Goal: Check status: Check status

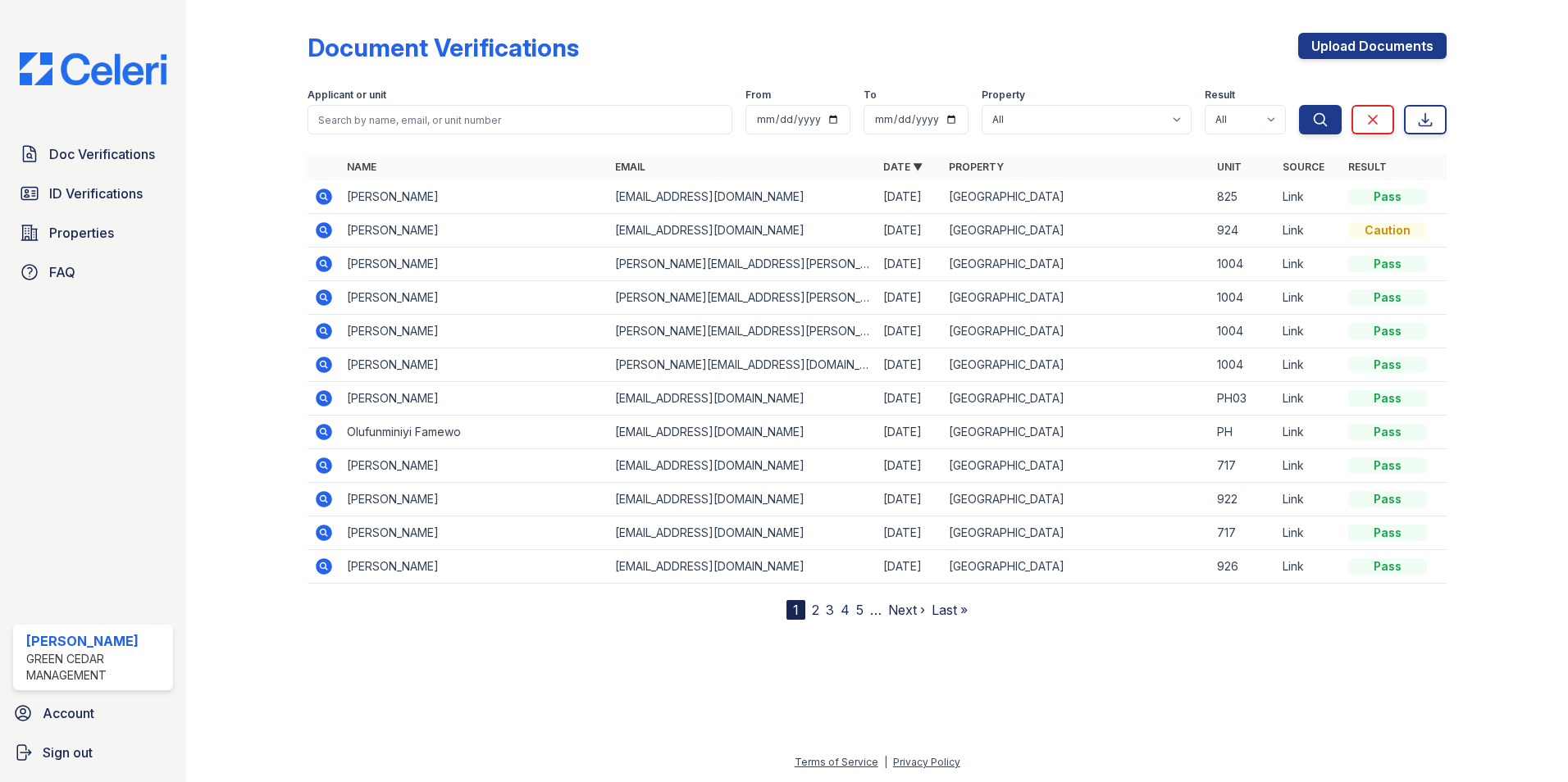
click at [331, 198] on icon at bounding box center [323, 196] width 16 height 16
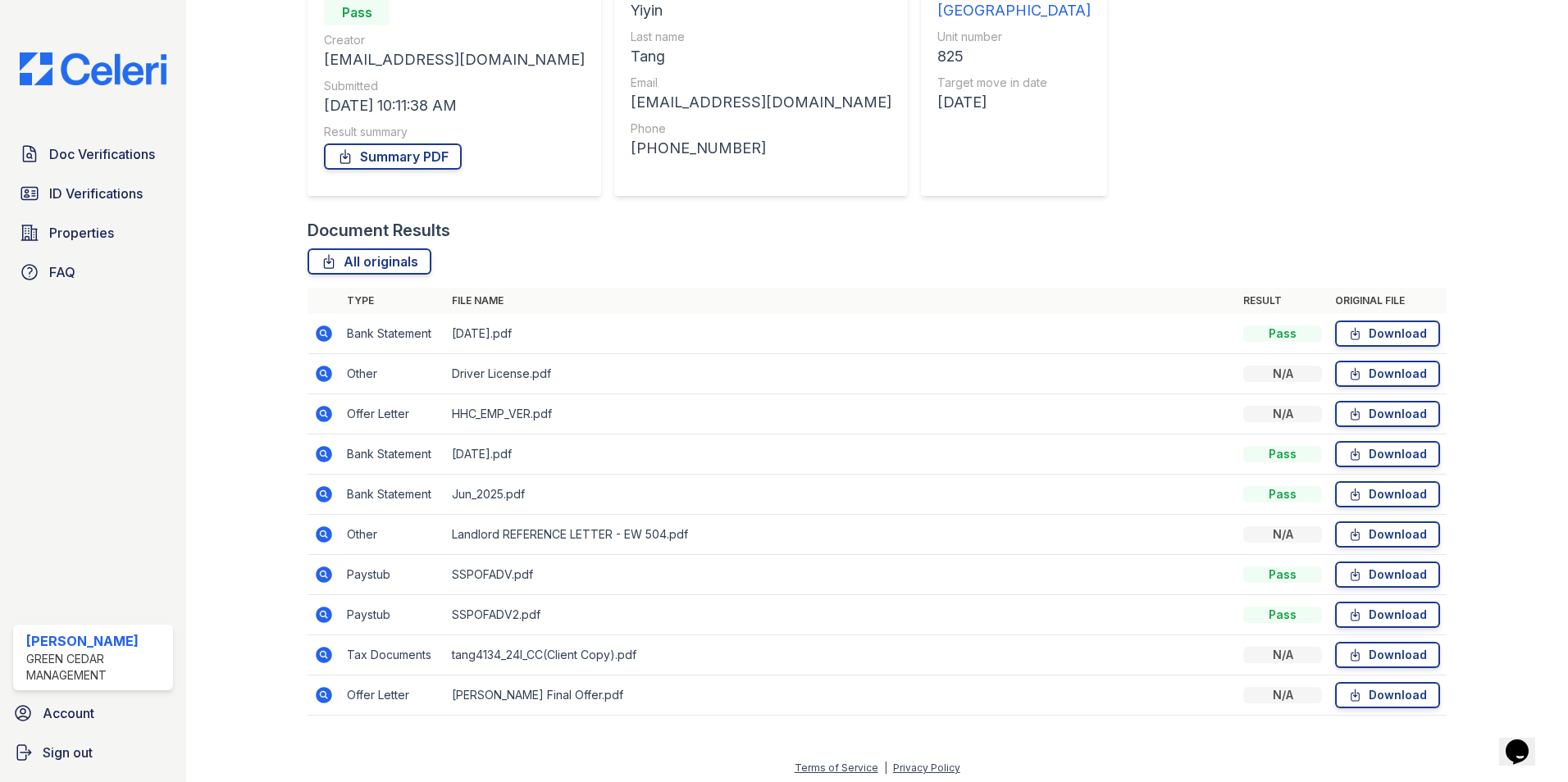
scroll to position [191, 0]
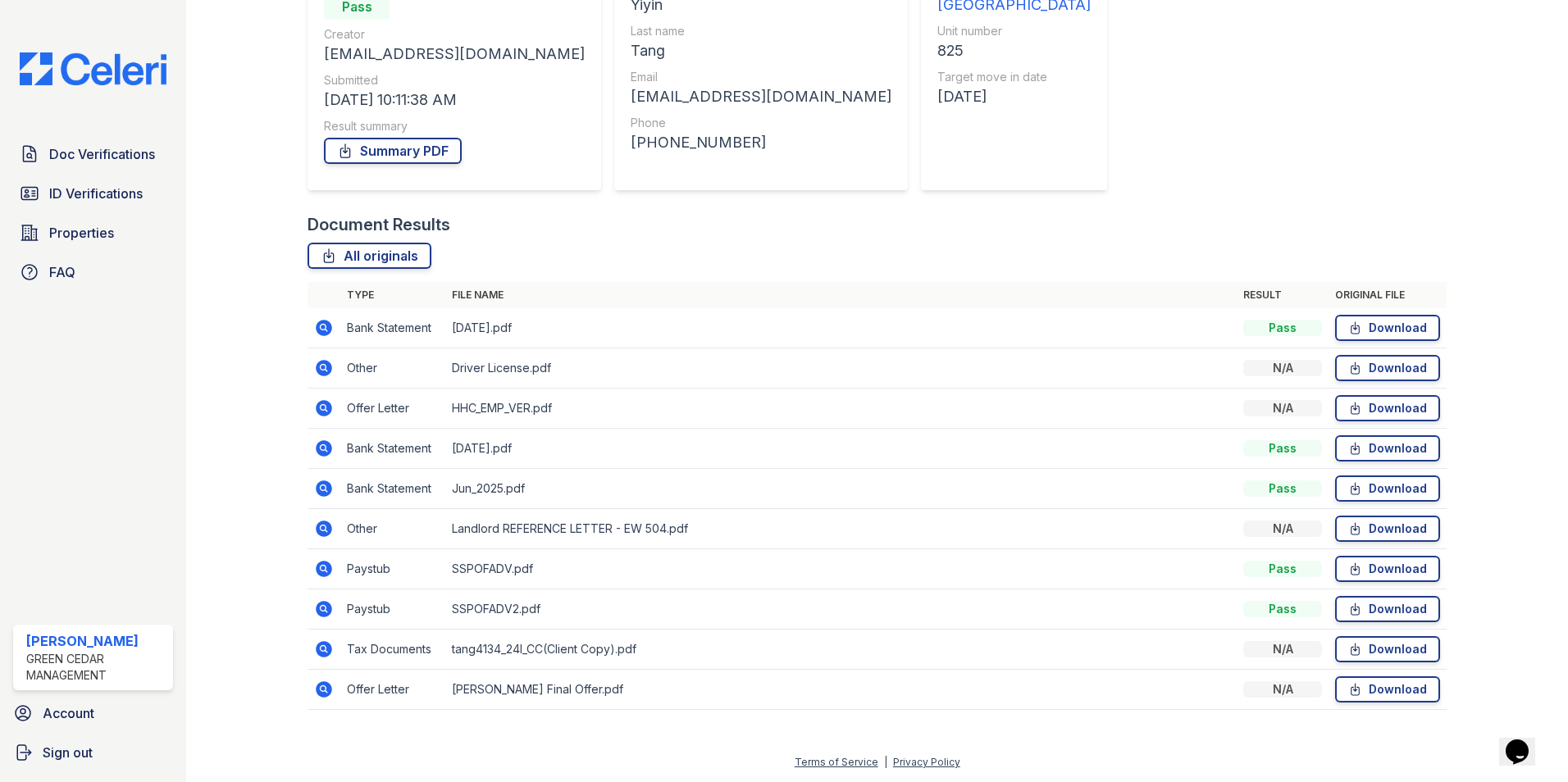
click at [324, 693] on icon at bounding box center [323, 689] width 16 height 16
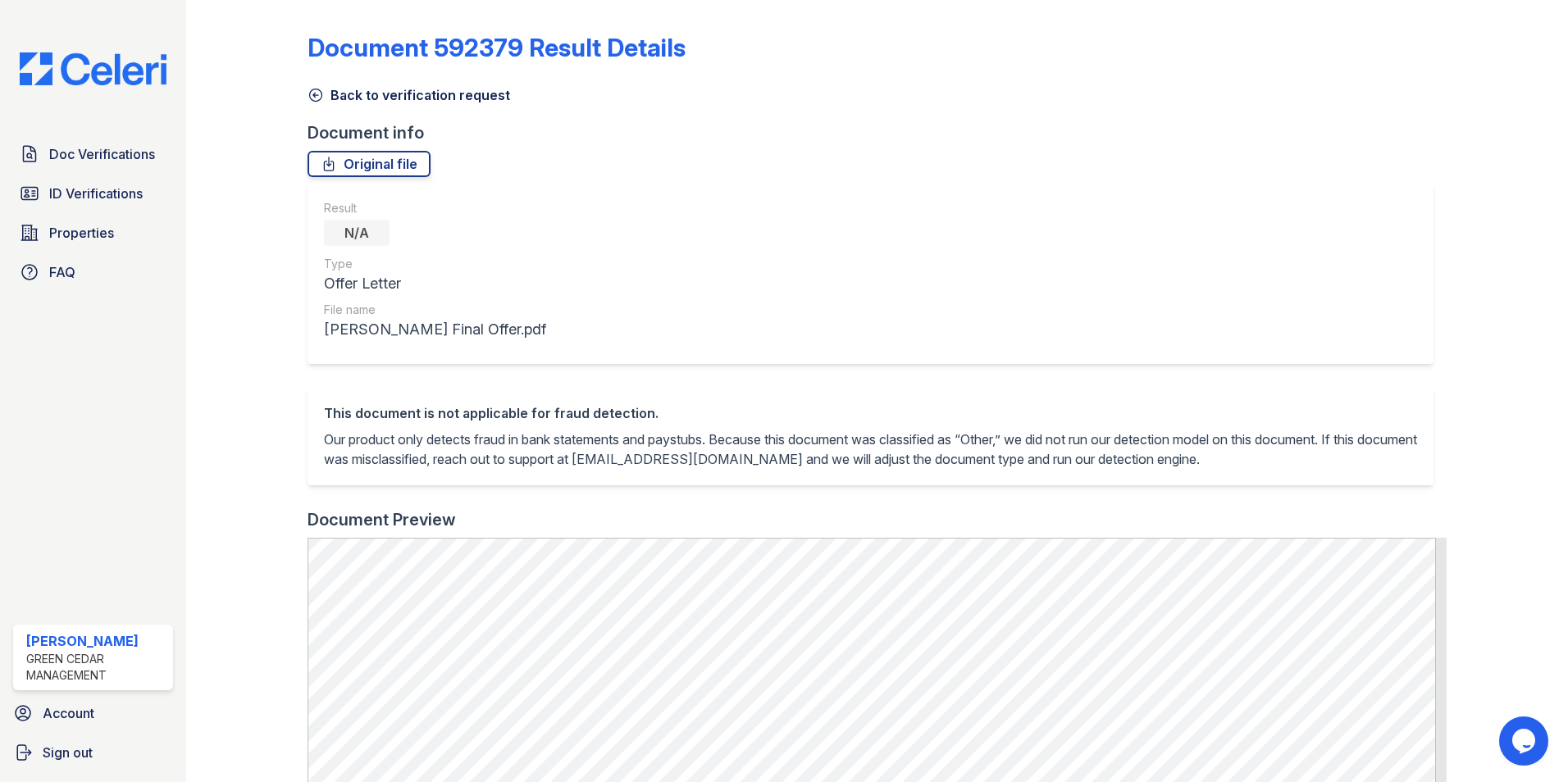
click at [317, 92] on icon at bounding box center [315, 95] width 16 height 16
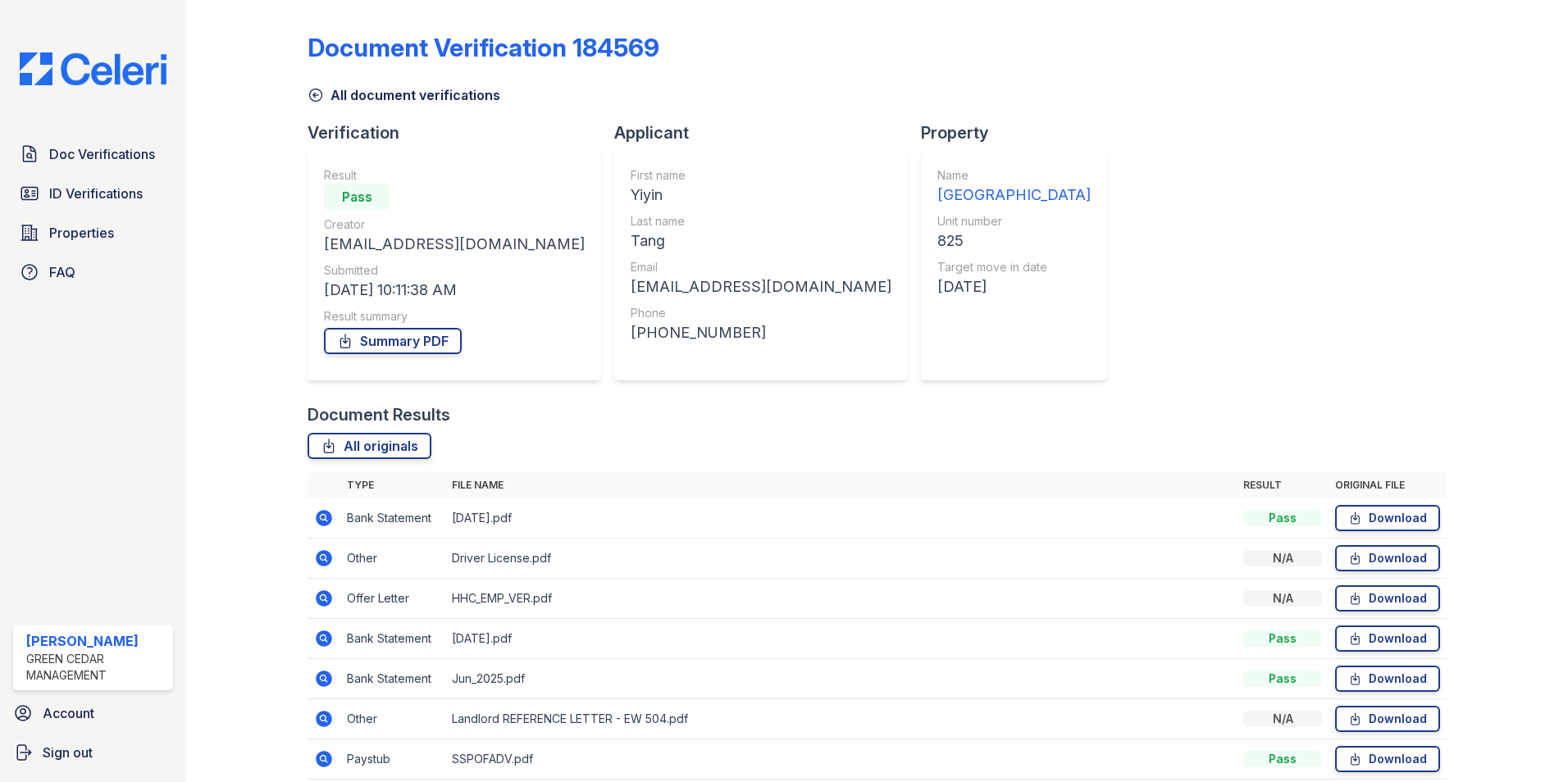
click at [315, 97] on icon at bounding box center [315, 95] width 16 height 16
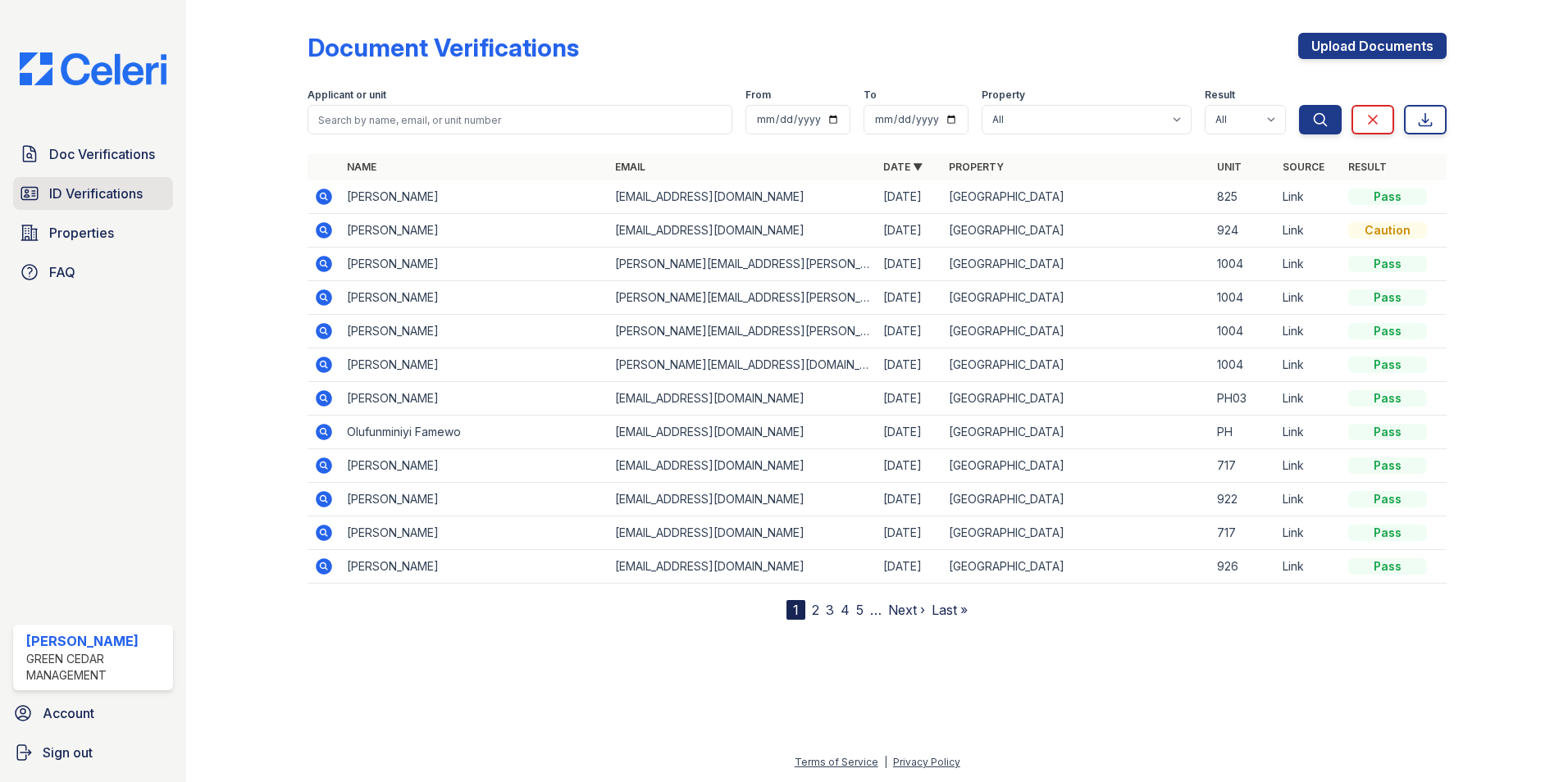
click at [100, 194] on span "ID Verifications" at bounding box center [96, 193] width 94 height 20
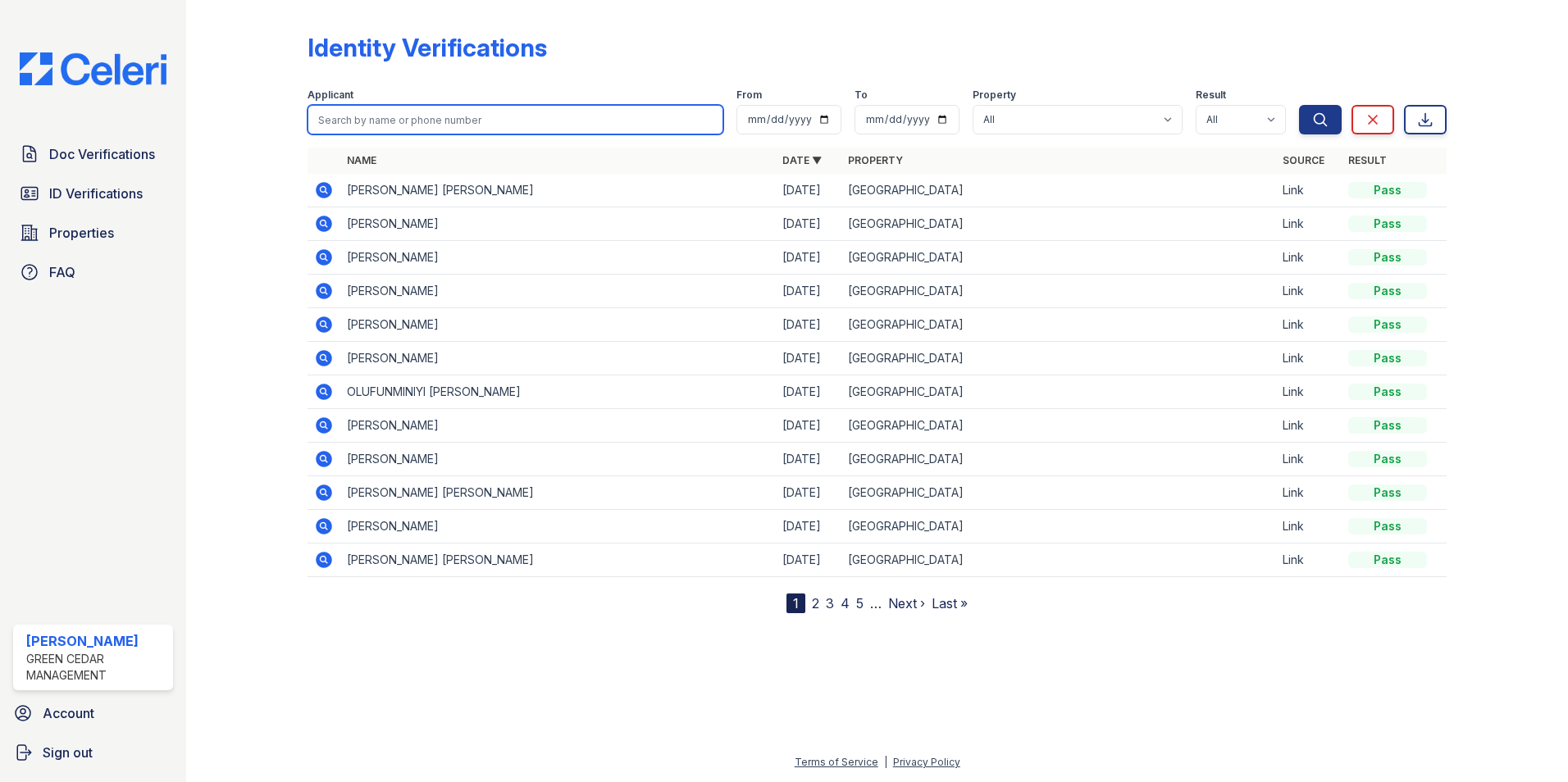
click at [352, 114] on input "search" at bounding box center [515, 119] width 416 height 29
type input "monica"
click at [1299, 105] on button "Search" at bounding box center [1320, 119] width 42 height 29
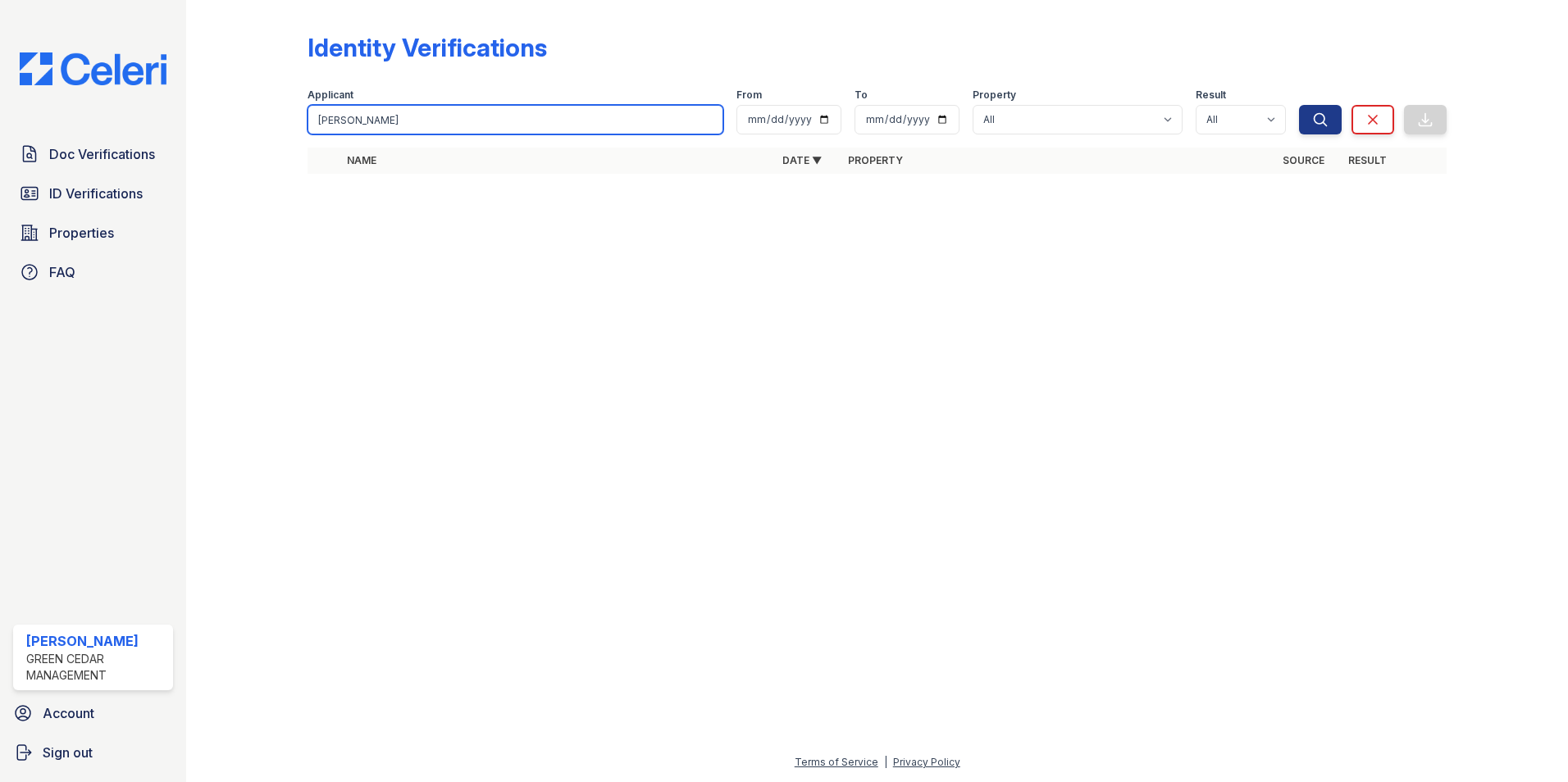
click at [359, 122] on input "monica" at bounding box center [515, 119] width 416 height 29
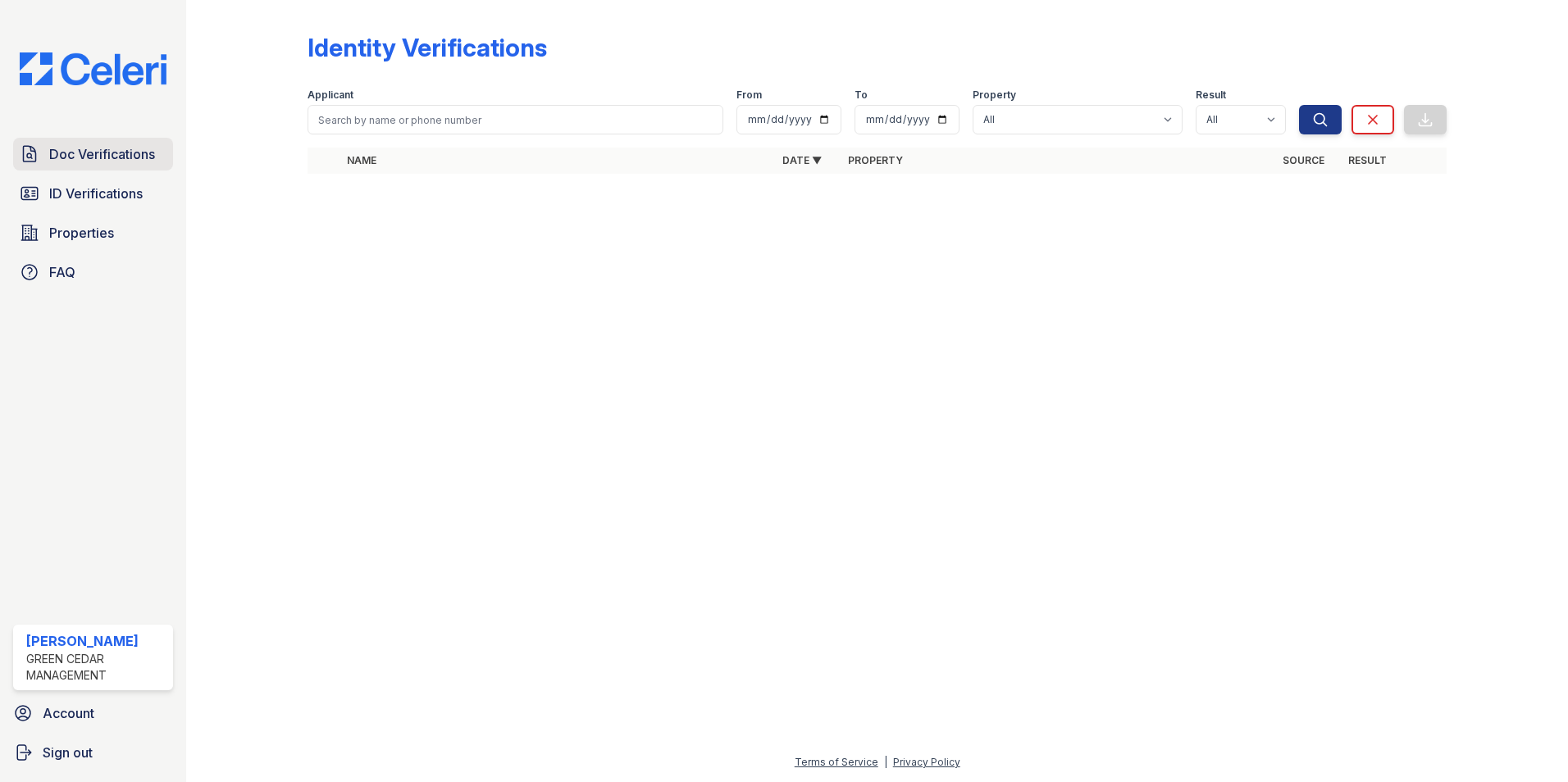
click at [143, 165] on link "Doc Verifications" at bounding box center [93, 154] width 160 height 33
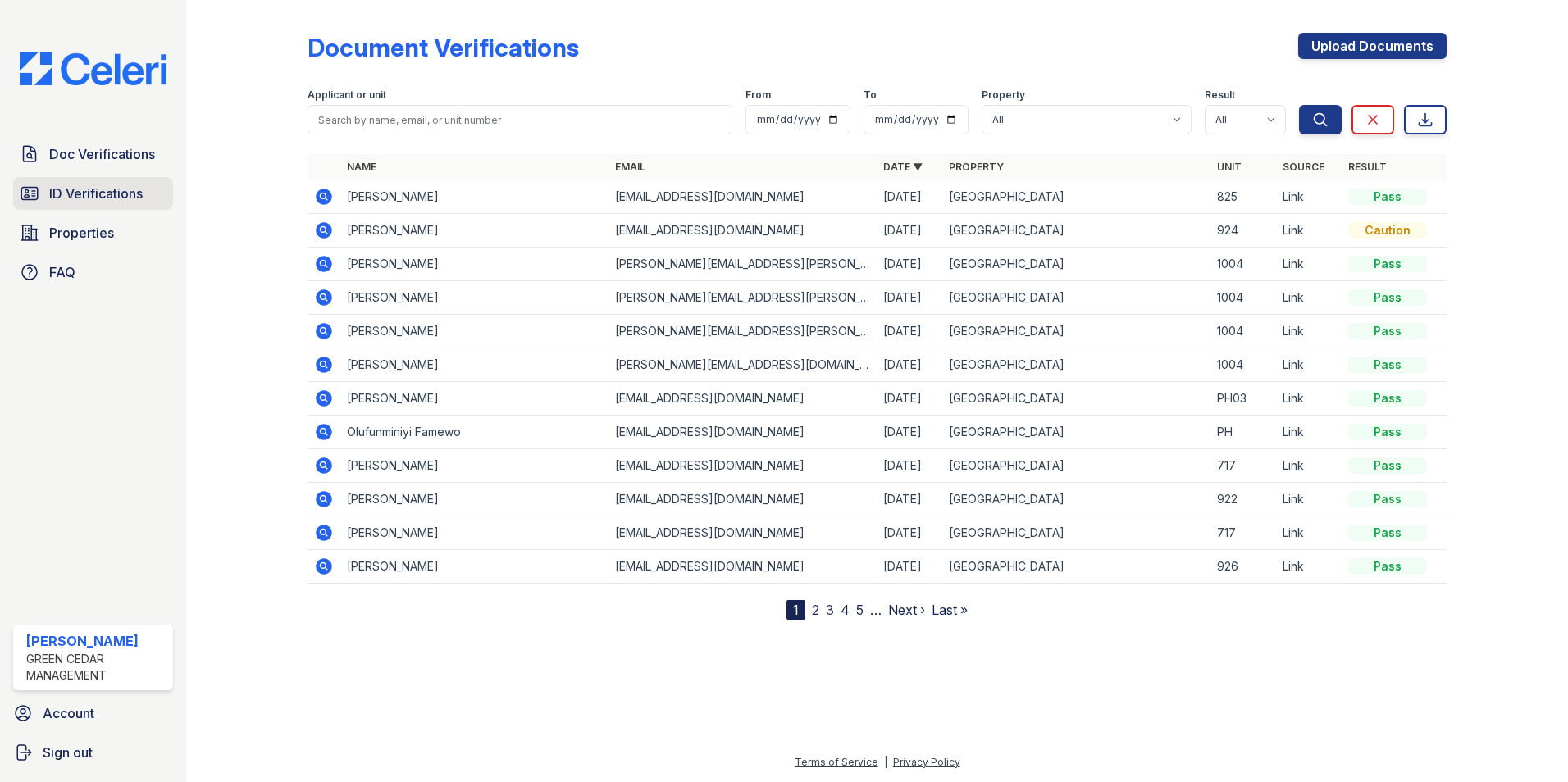
click at [132, 206] on link "ID Verifications" at bounding box center [93, 193] width 160 height 33
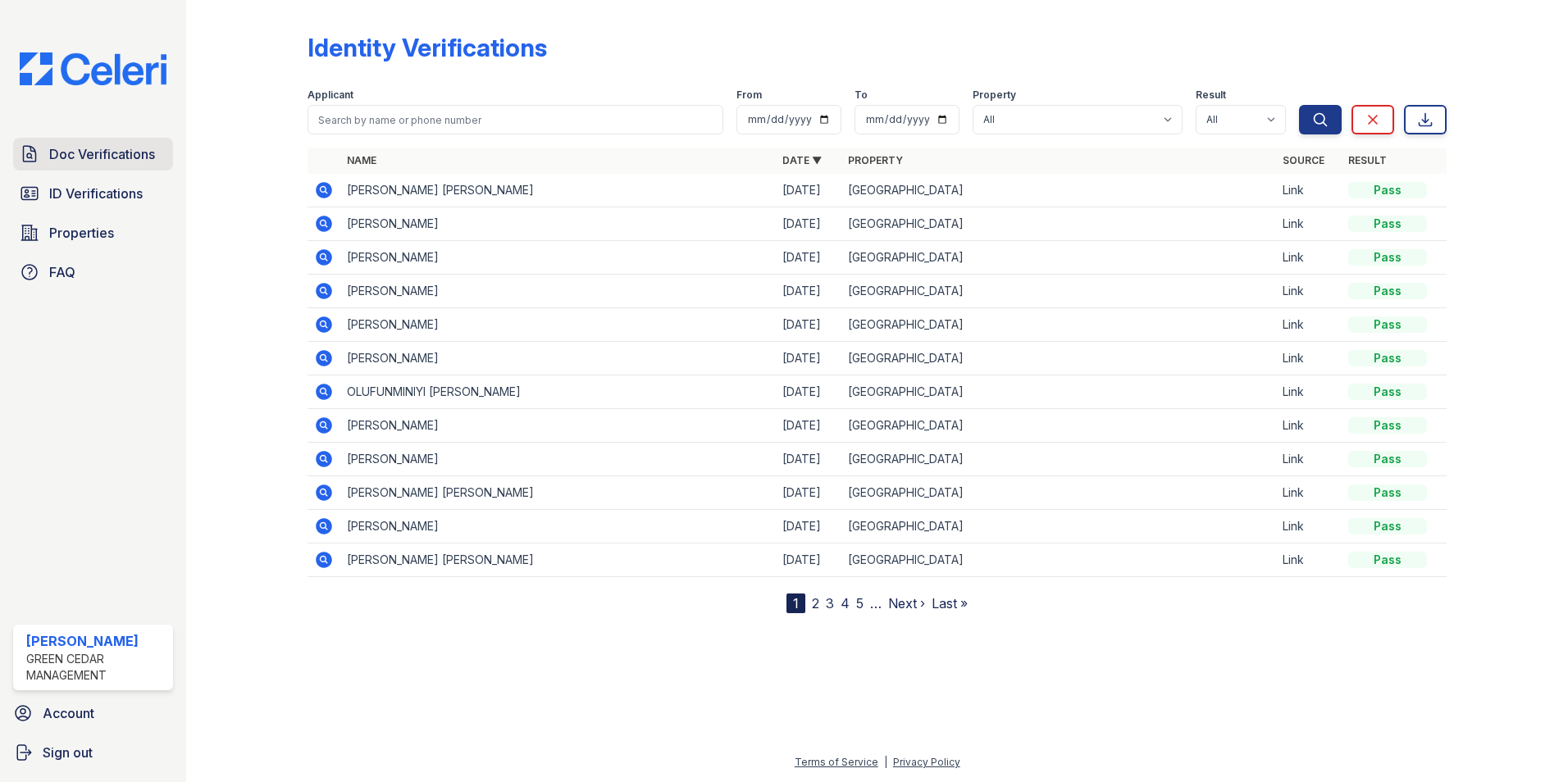
click at [76, 155] on span "Doc Verifications" at bounding box center [101, 154] width 106 height 20
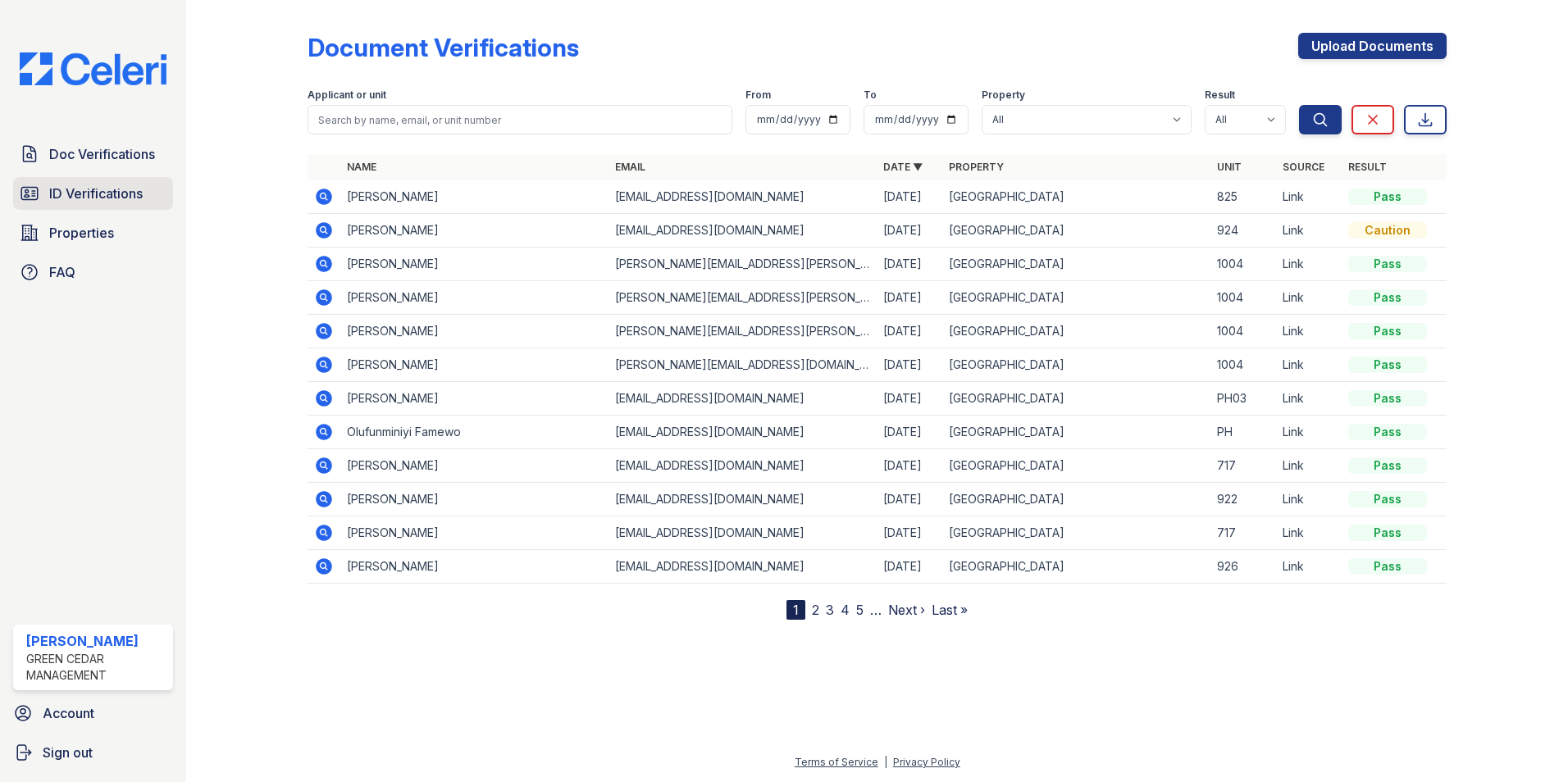
click at [93, 192] on span "ID Verifications" at bounding box center [96, 193] width 94 height 20
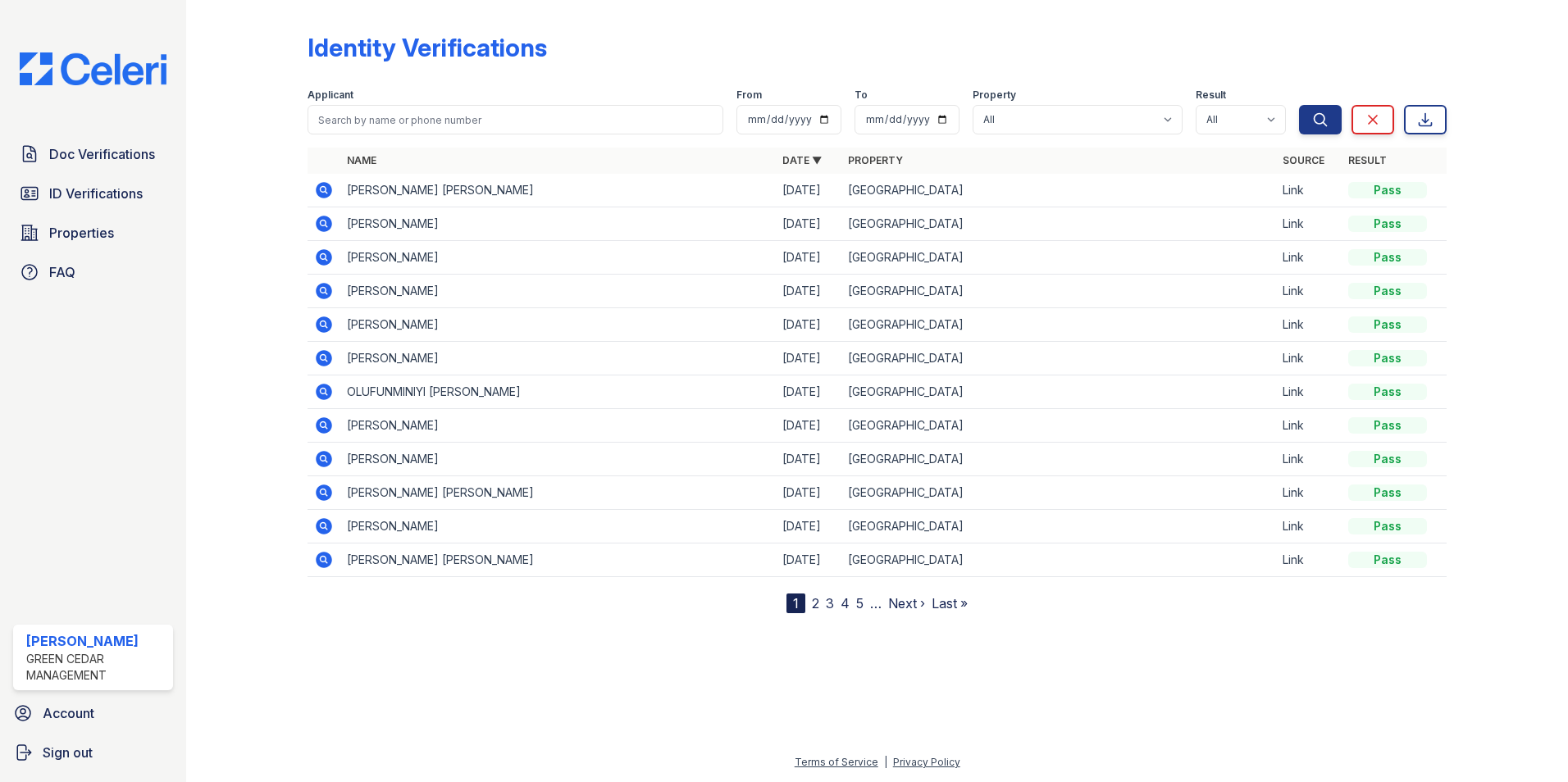
click at [324, 228] on icon at bounding box center [323, 223] width 16 height 16
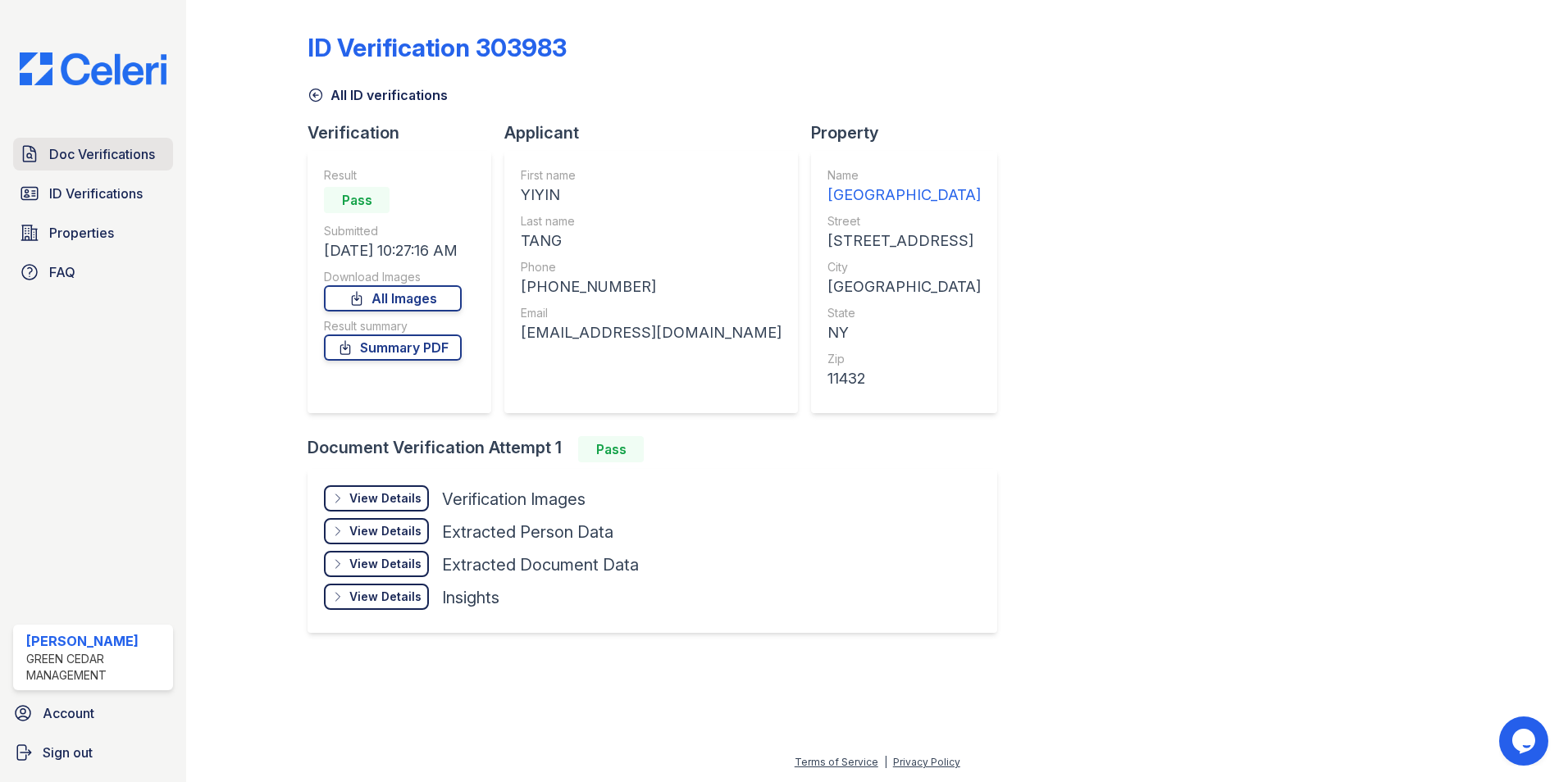
click at [92, 160] on span "Doc Verifications" at bounding box center [101, 154] width 106 height 20
